Goal: Navigation & Orientation: Find specific page/section

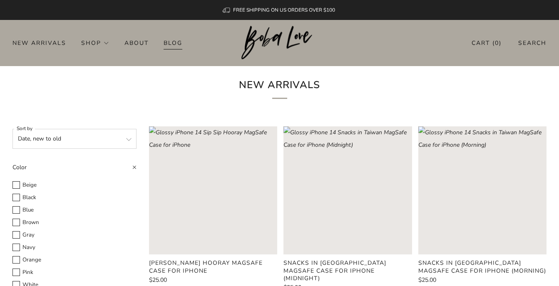
click at [170, 42] on link "Blog" at bounding box center [173, 42] width 19 height 13
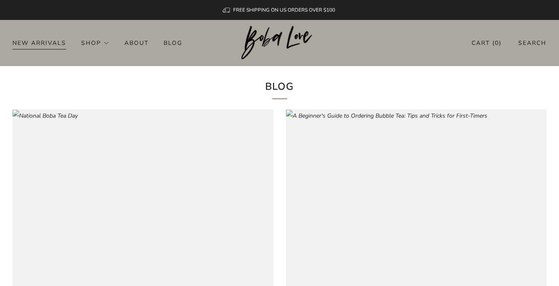
click at [39, 40] on link "New Arrivals" at bounding box center [39, 42] width 54 height 13
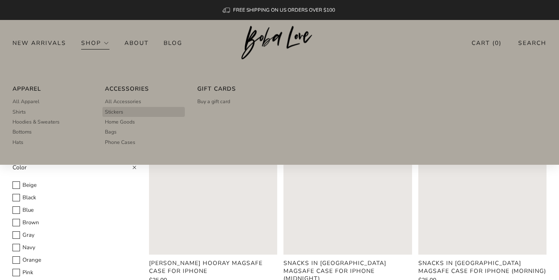
click at [113, 108] on span "Stickers" at bounding box center [114, 111] width 18 height 7
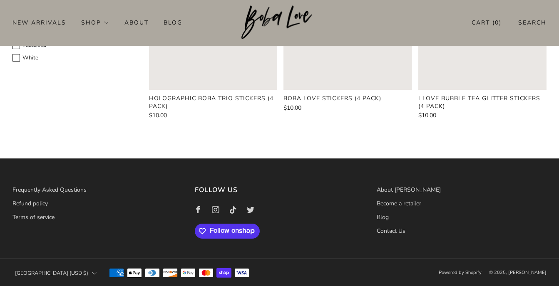
scroll to position [165, 0]
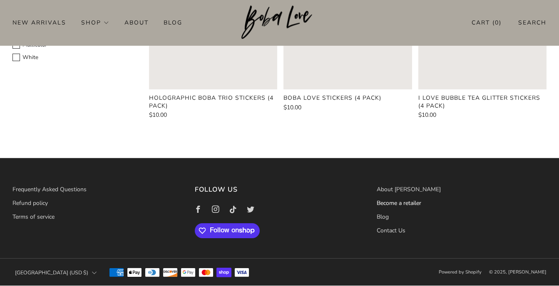
click at [388, 203] on link "Become a retailer" at bounding box center [399, 203] width 45 height 8
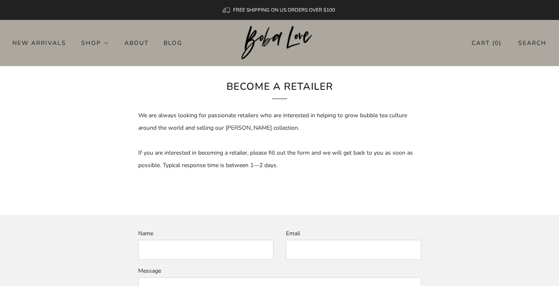
scroll to position [3, 0]
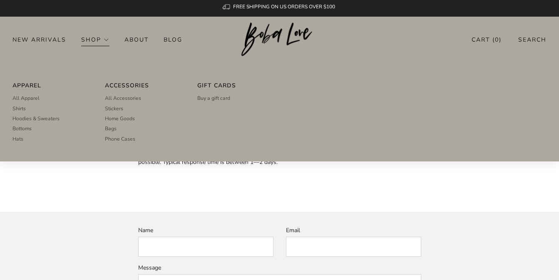
click at [98, 38] on link "Shop" at bounding box center [95, 39] width 28 height 13
